Goal: Task Accomplishment & Management: Use online tool/utility

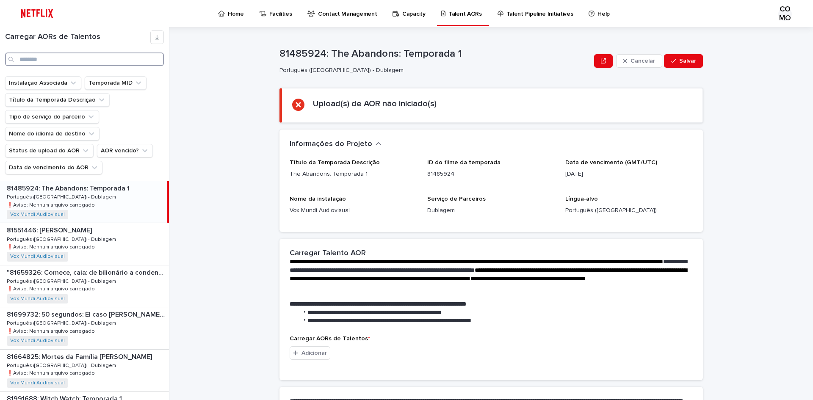
click at [46, 61] on input "Procurar" at bounding box center [84, 59] width 159 height 14
paste input "**********"
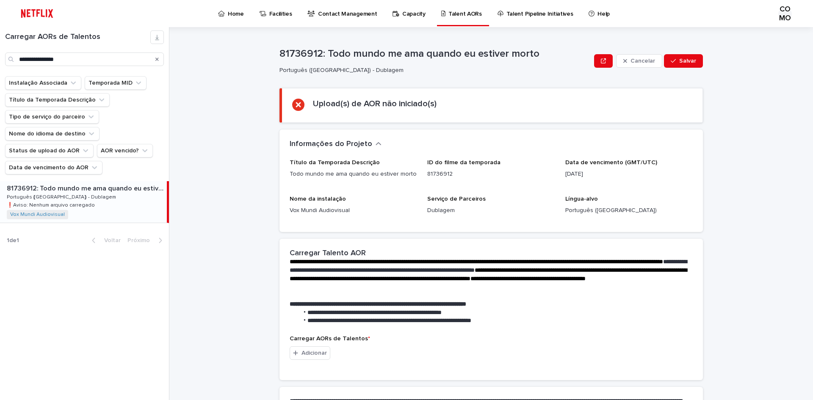
click at [96, 189] on font "81736912: Todo mundo me ama quando eu estiver morto" at bounding box center [96, 188] width 179 height 7
type input "**********"
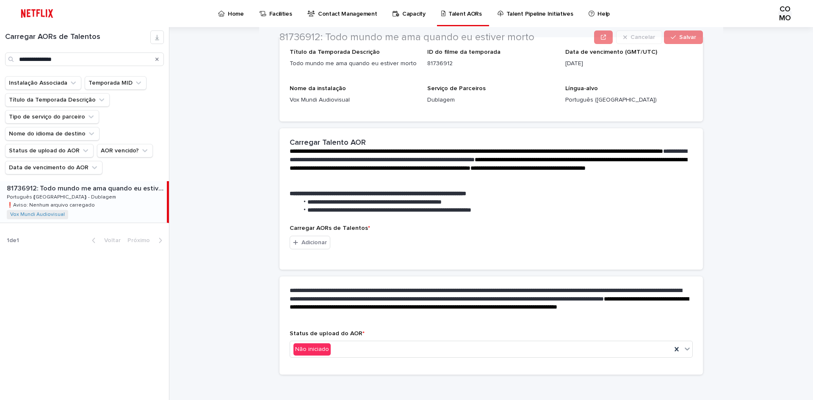
scroll to position [116, 0]
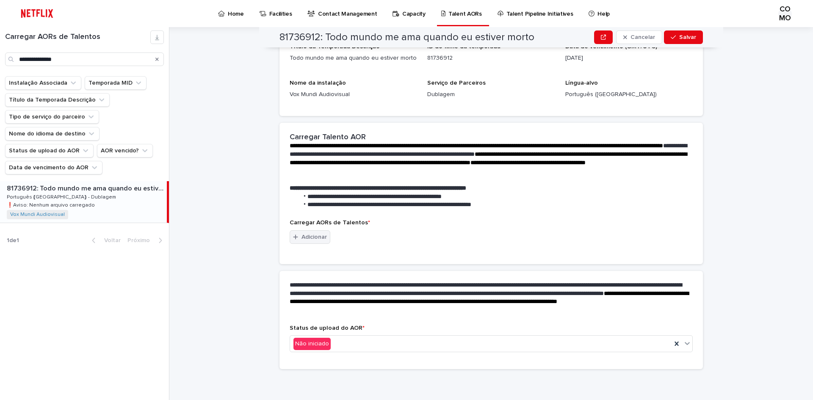
click at [314, 237] on font "Adicionar" at bounding box center [313, 237] width 25 height 6
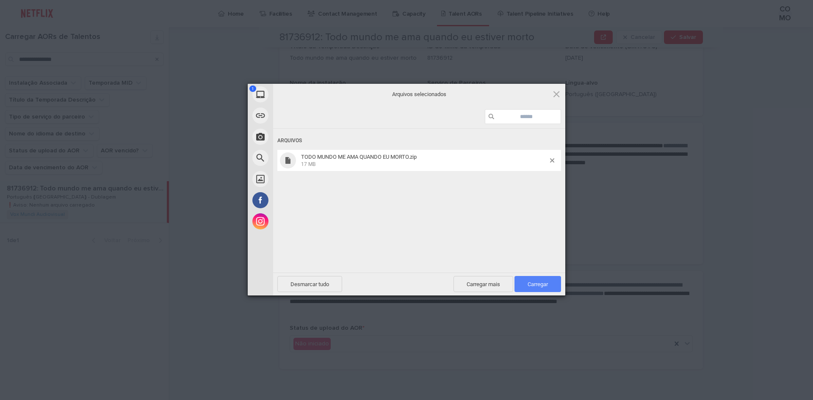
click at [534, 283] on font "Carregar" at bounding box center [537, 284] width 20 height 6
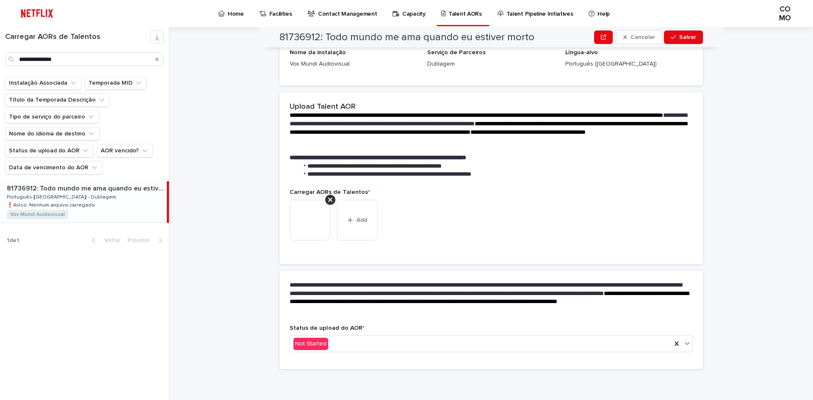
scroll to position [105, 0]
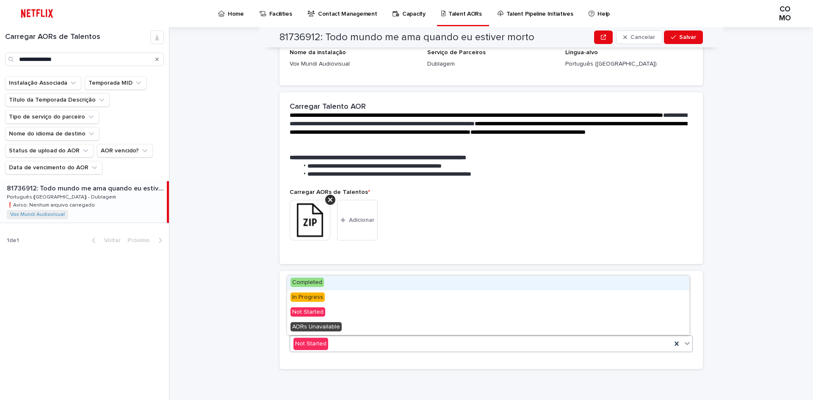
click at [683, 347] on icon at bounding box center [687, 343] width 8 height 8
click at [303, 283] on font "Concluído" at bounding box center [306, 282] width 28 height 6
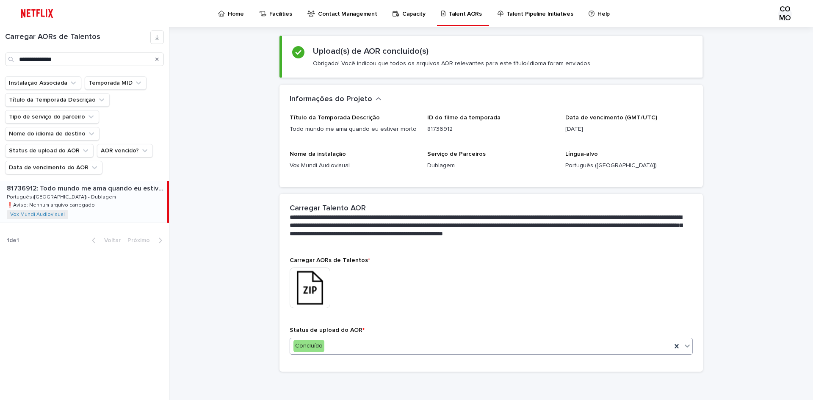
scroll to position [55, 0]
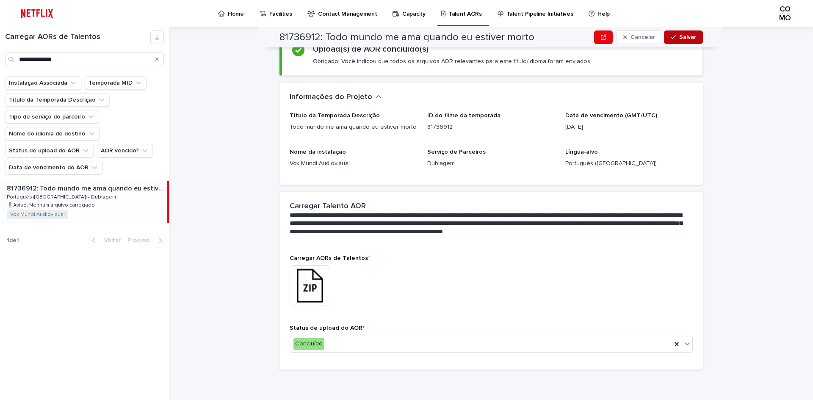
click at [687, 35] on font "Salvar" at bounding box center [687, 37] width 17 height 6
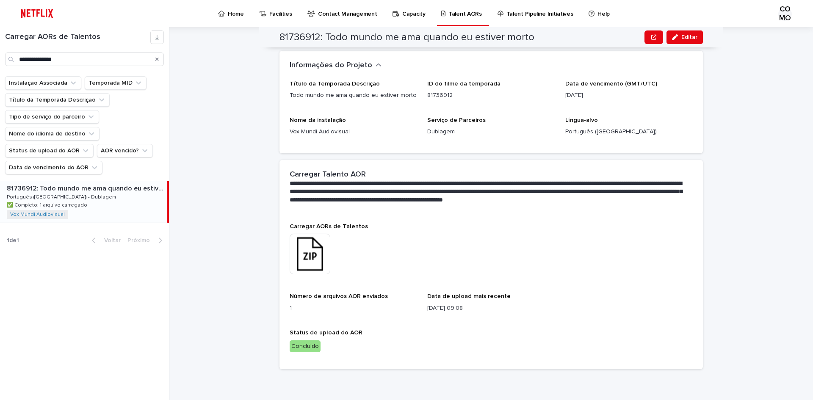
scroll to position [0, 0]
